Goal: Task Accomplishment & Management: Manage account settings

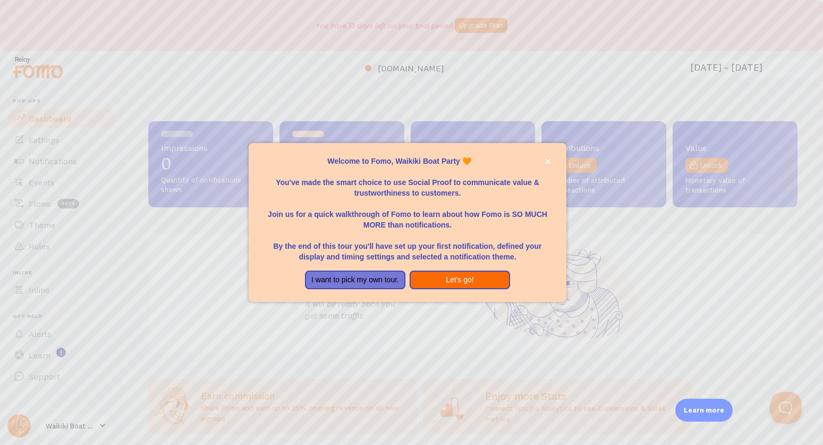
click at [444, 275] on button "Let's go!" at bounding box center [460, 280] width 100 height 19
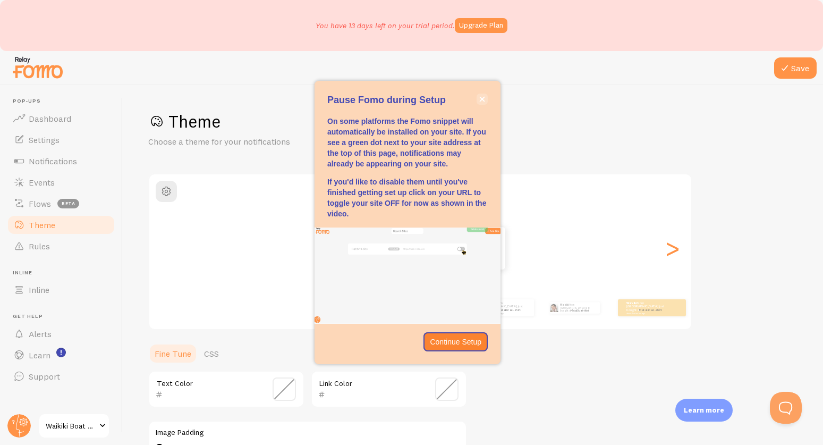
click at [483, 101] on icon "close," at bounding box center [483, 99] width 6 height 6
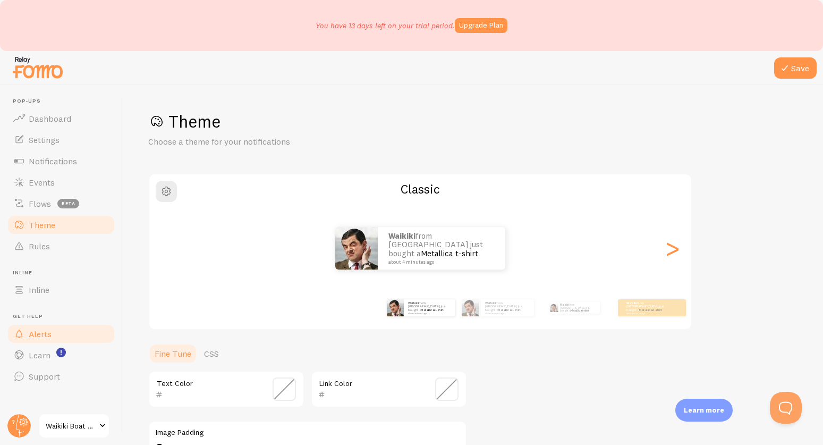
click at [40, 337] on span "Alerts" at bounding box center [40, 334] width 23 height 11
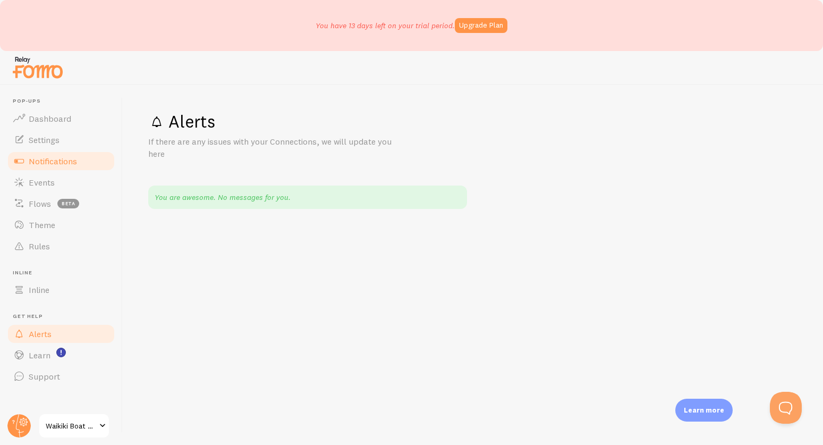
click at [48, 156] on span "Notifications" at bounding box center [53, 161] width 48 height 11
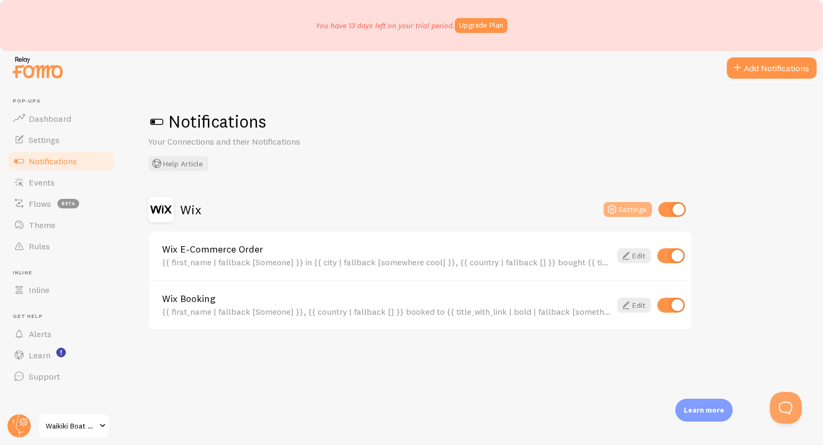
click at [619, 211] on icon at bounding box center [612, 209] width 13 height 13
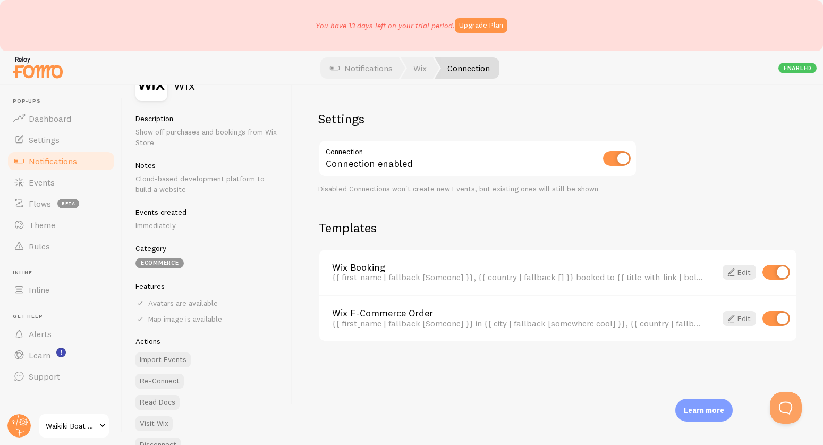
scroll to position [49, 0]
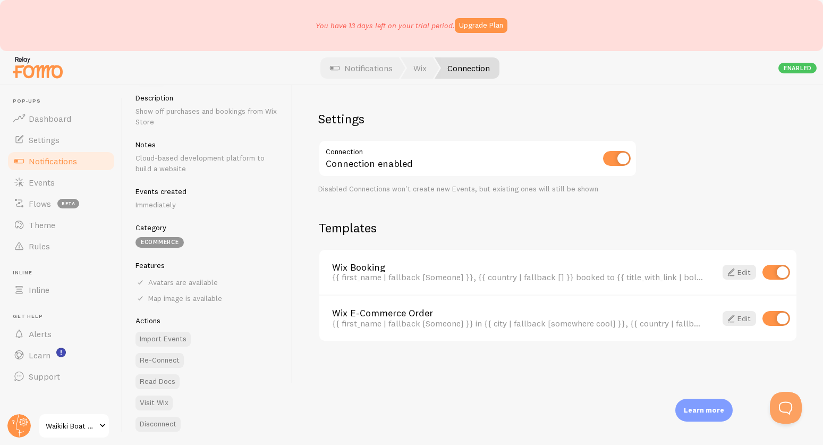
drag, startPoint x: 179, startPoint y: 111, endPoint x: 225, endPoint y: 118, distance: 46.3
click at [225, 118] on p "Show off purchases and bookings from Wix Store" at bounding box center [208, 116] width 144 height 21
click at [221, 113] on p "Show off purchases and bookings from Wix Store" at bounding box center [208, 116] width 144 height 21
drag, startPoint x: 158, startPoint y: 158, endPoint x: 190, endPoint y: 167, distance: 33.7
click at [190, 167] on p "Cloud-based development platform to build a website" at bounding box center [208, 163] width 144 height 21
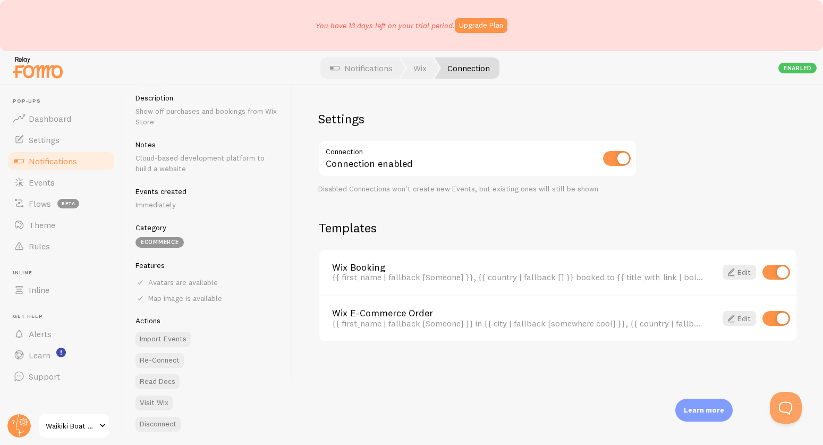
click at [794, 70] on div "Enabled" at bounding box center [798, 68] width 38 height 11
click at [741, 273] on link "Edit" at bounding box center [739, 272] width 33 height 15
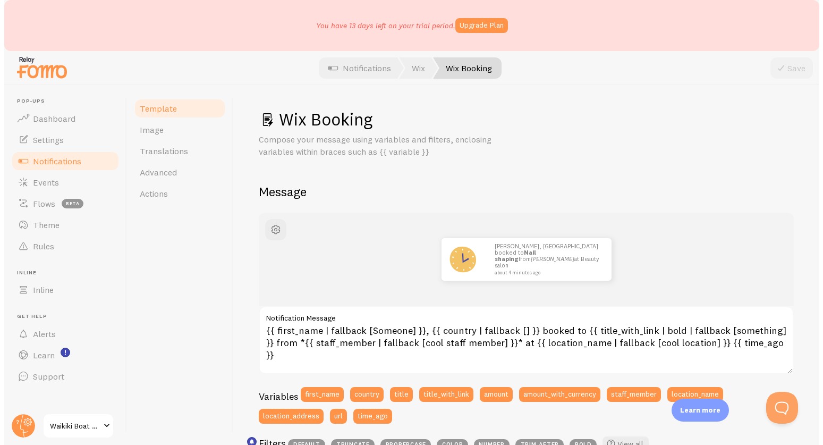
scroll to position [71, 0]
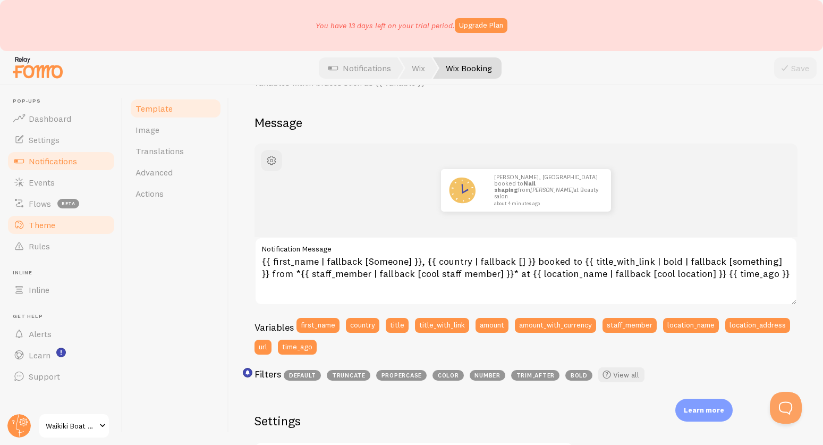
click at [51, 230] on link "Theme" at bounding box center [61, 224] width 110 height 21
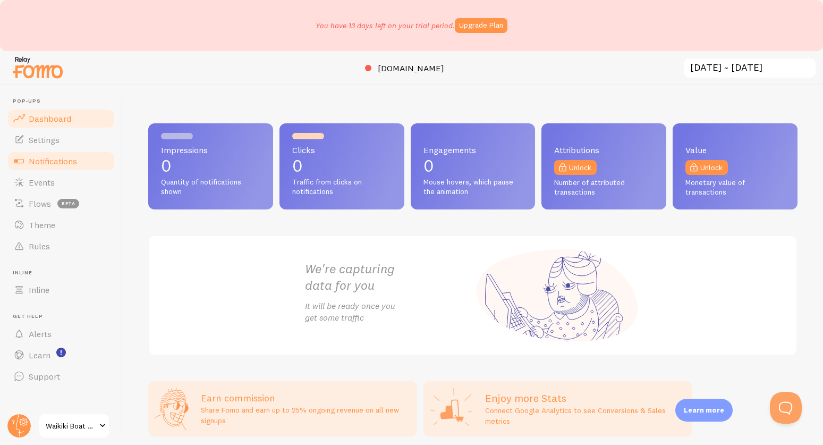
click at [55, 161] on span "Notifications" at bounding box center [53, 161] width 48 height 11
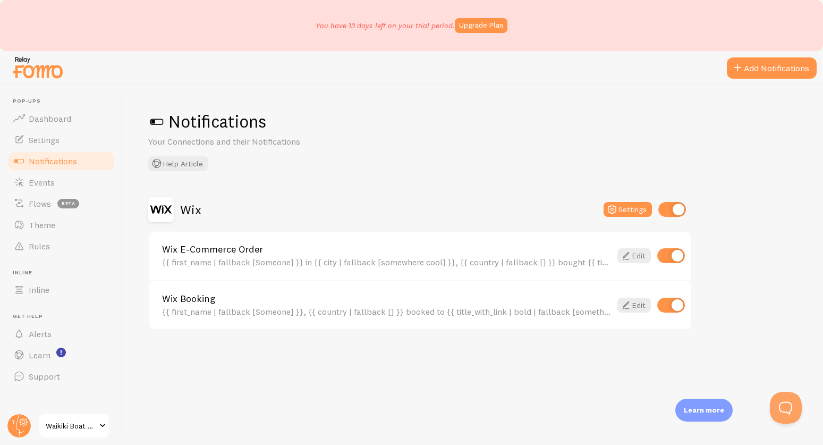
drag, startPoint x: 203, startPoint y: 143, endPoint x: 338, endPoint y: 142, distance: 135.0
click at [331, 143] on p "Your Connections and their Notifications" at bounding box center [275, 142] width 255 height 12
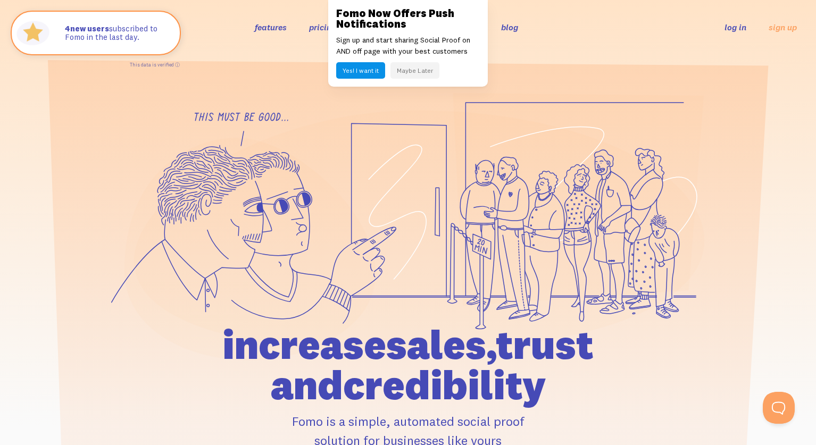
click at [372, 69] on button "Yes! I want it" at bounding box center [360, 70] width 49 height 16
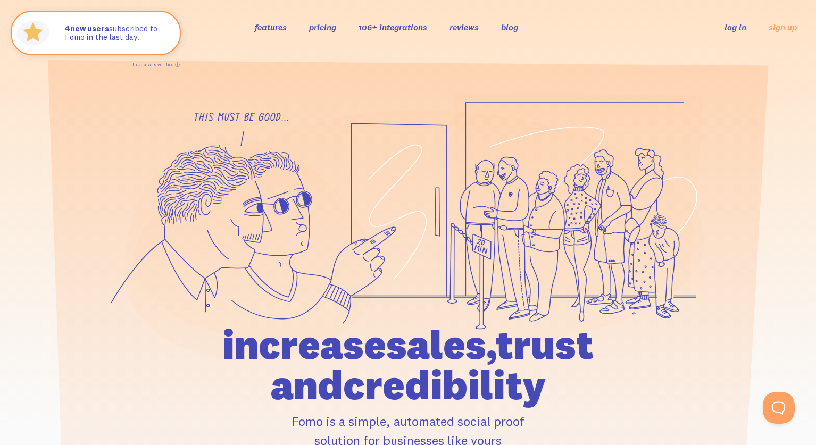
click at [324, 29] on link "pricing" at bounding box center [322, 27] width 27 height 11
